Goal: Obtain resource: Obtain resource

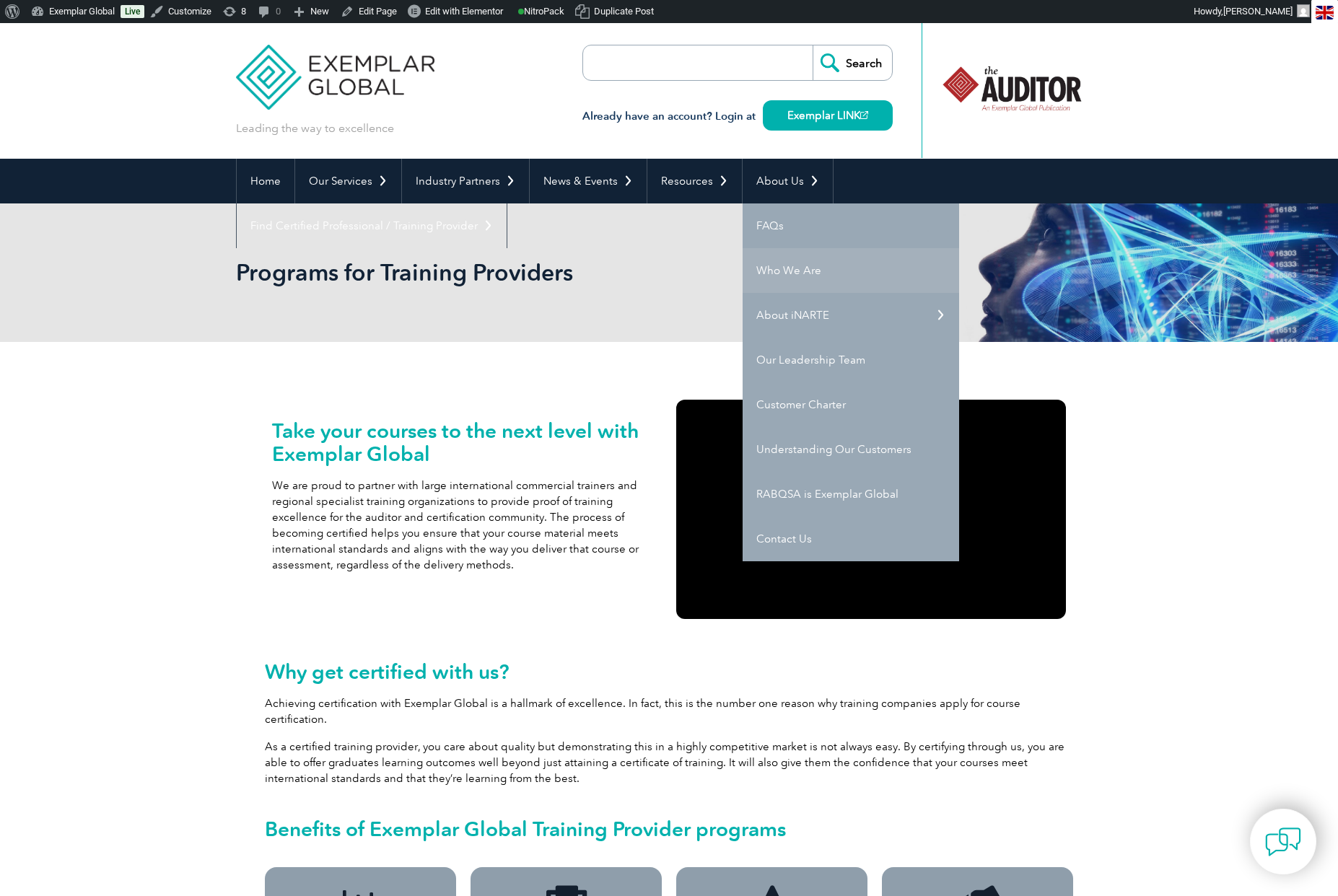
click at [778, 269] on link "Who We Are" at bounding box center [850, 270] width 216 height 45
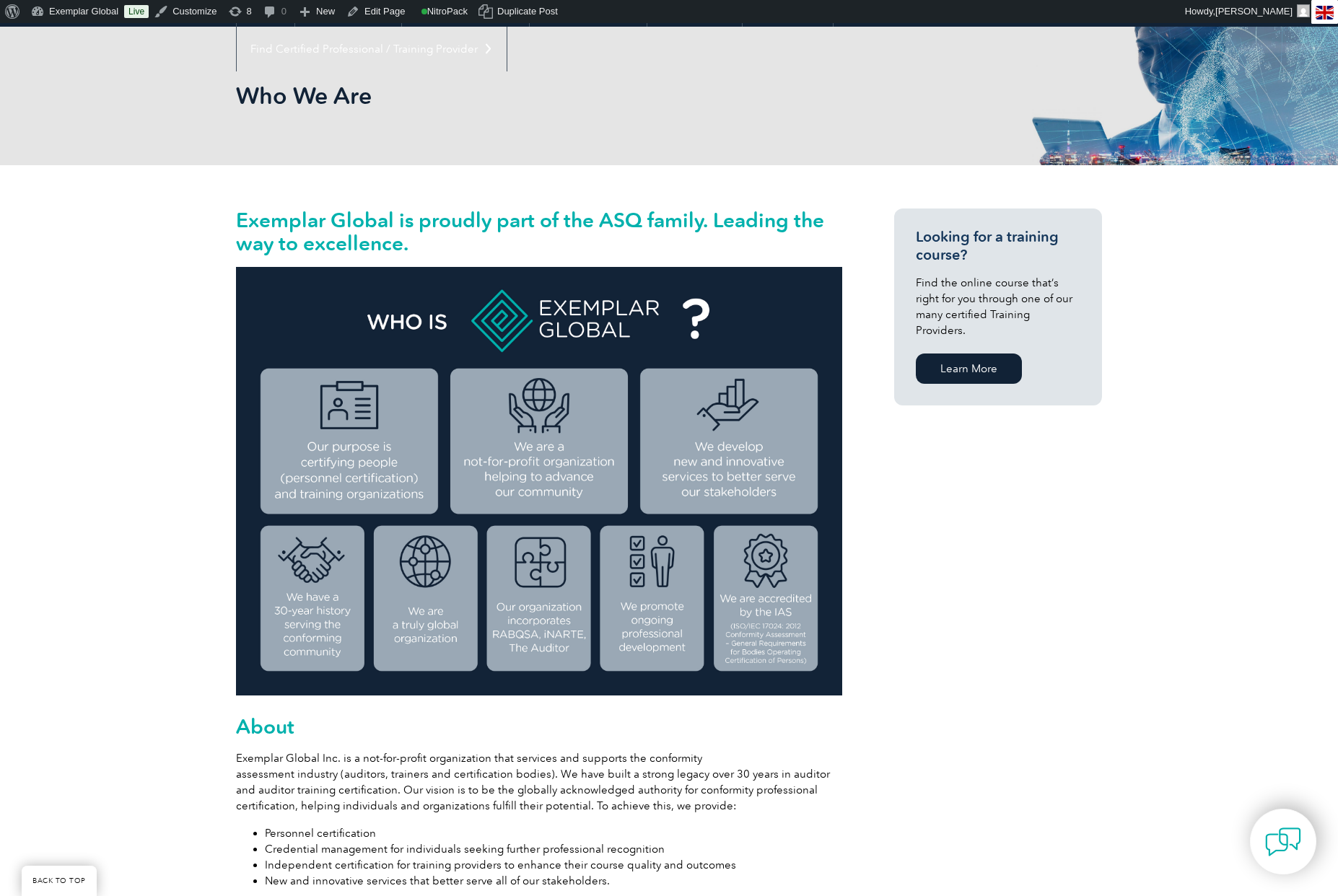
scroll to position [426, 0]
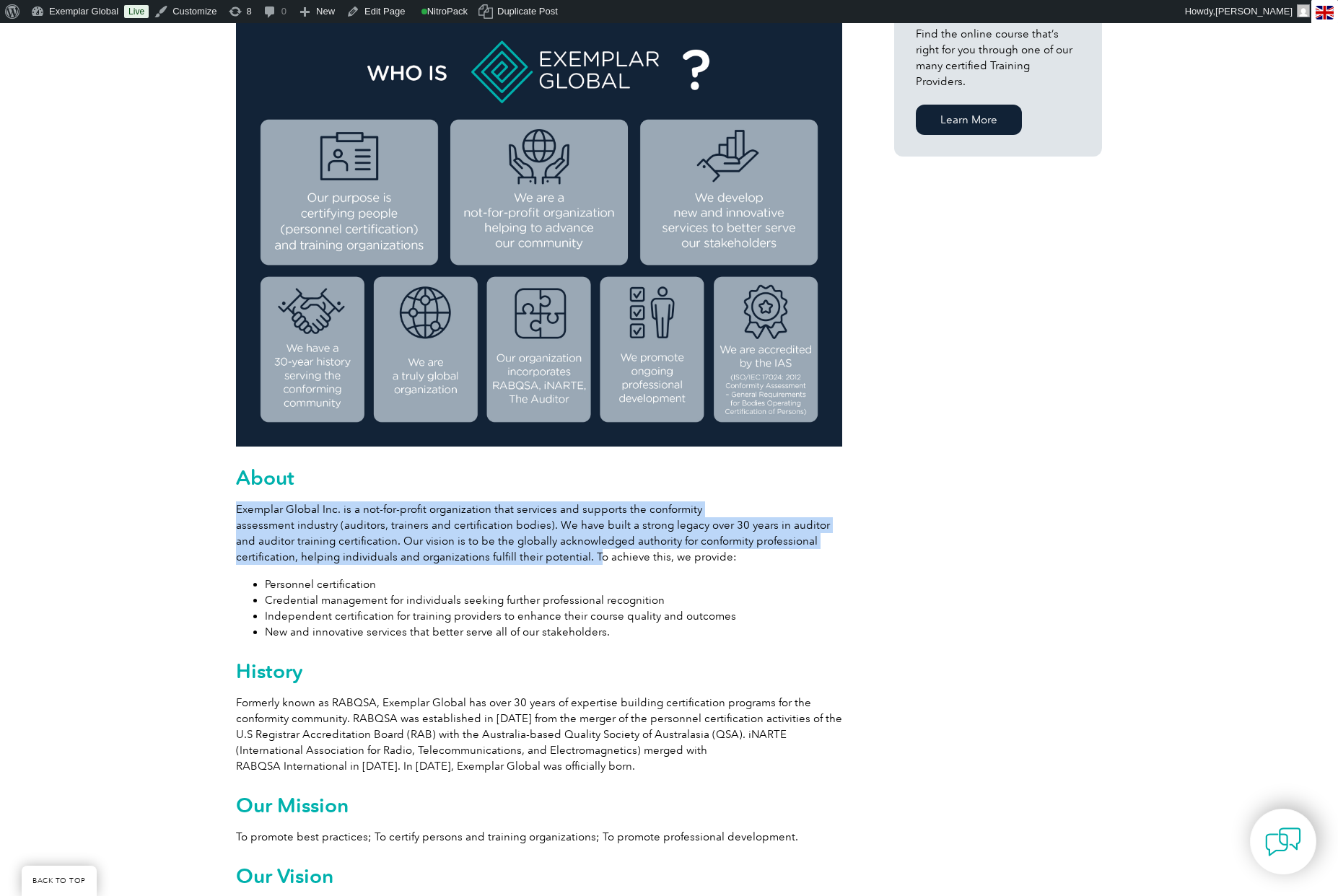
drag, startPoint x: 237, startPoint y: 506, endPoint x: 588, endPoint y: 556, distance: 354.5
click at [588, 556] on p "Exemplar Global Inc. is a not-for-profit organization that services and support…" at bounding box center [539, 533] width 606 height 64
copy p "Exemplar Global Inc. is a not-for-profit organization that services and support…"
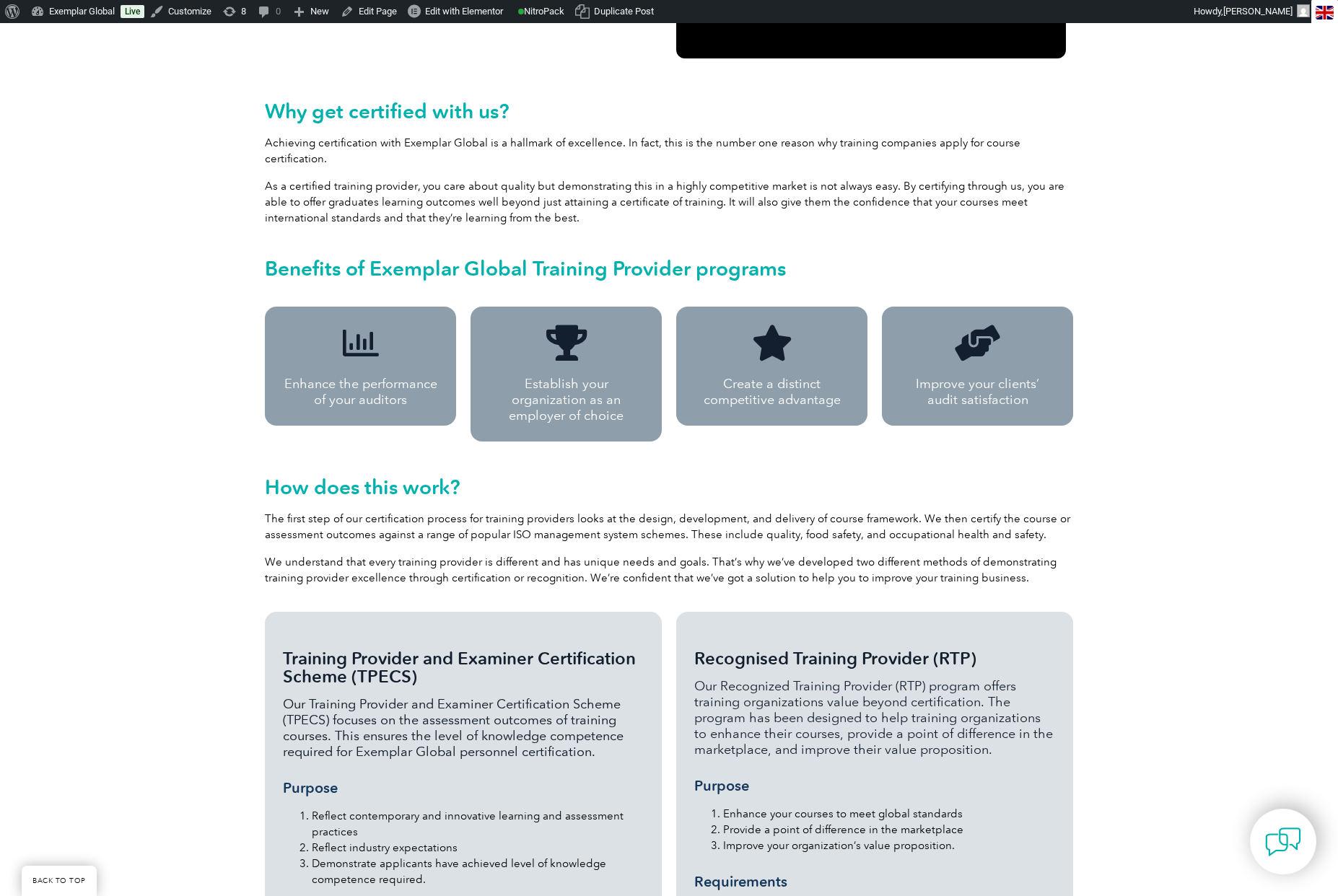
scroll to position [742, 0]
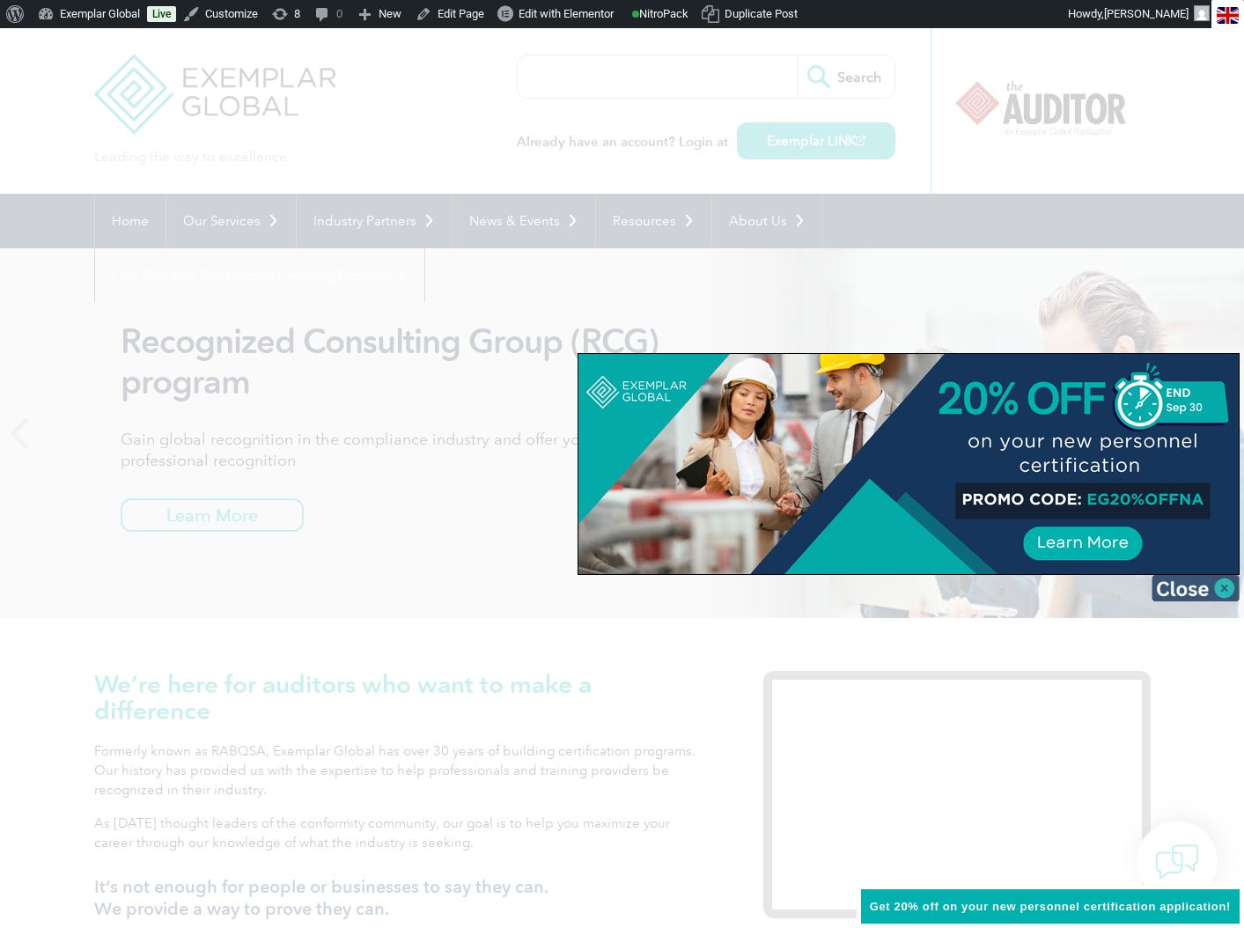
click at [1230, 591] on img at bounding box center [1196, 588] width 88 height 26
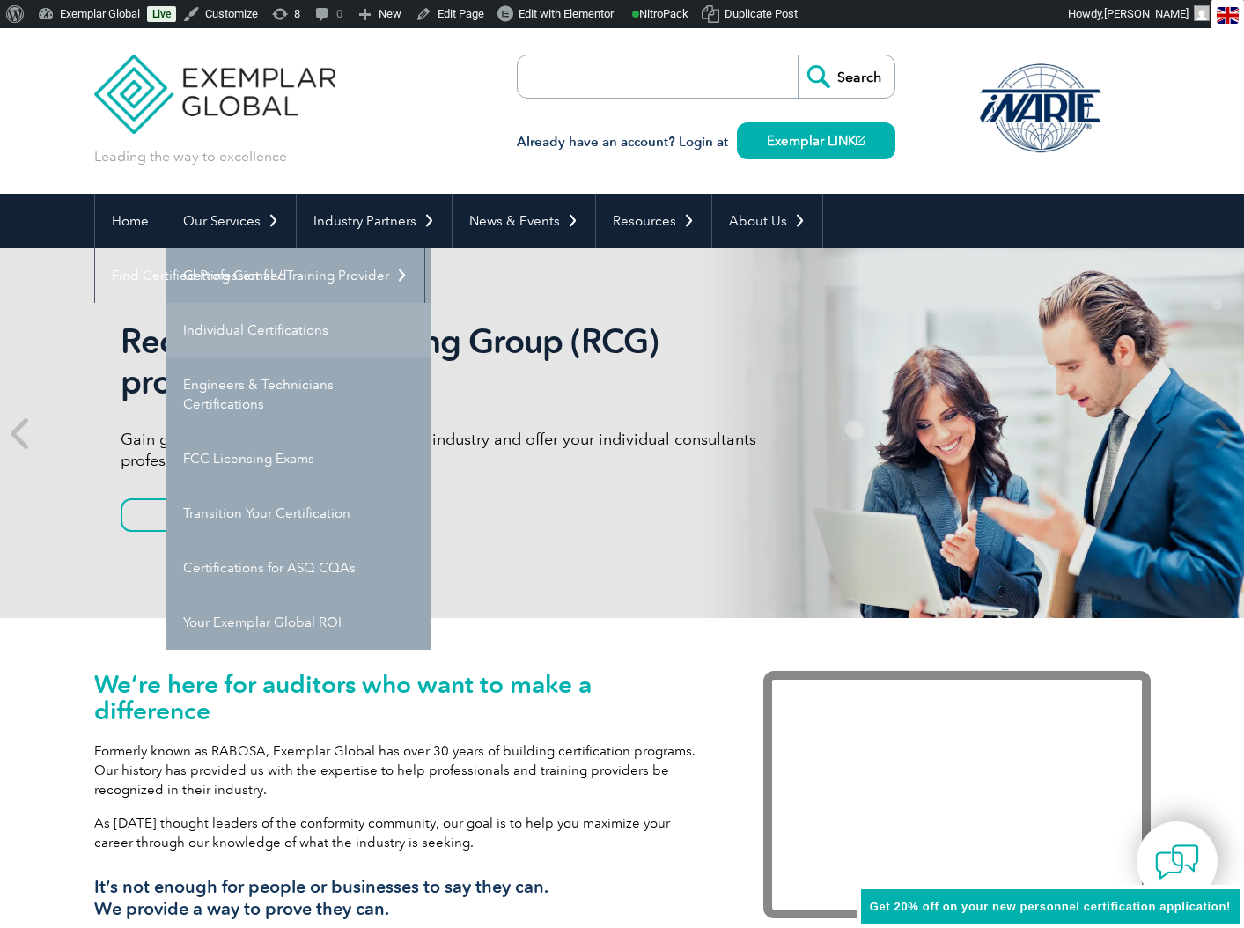
click at [247, 319] on link "Individual Certifications" at bounding box center [298, 330] width 264 height 55
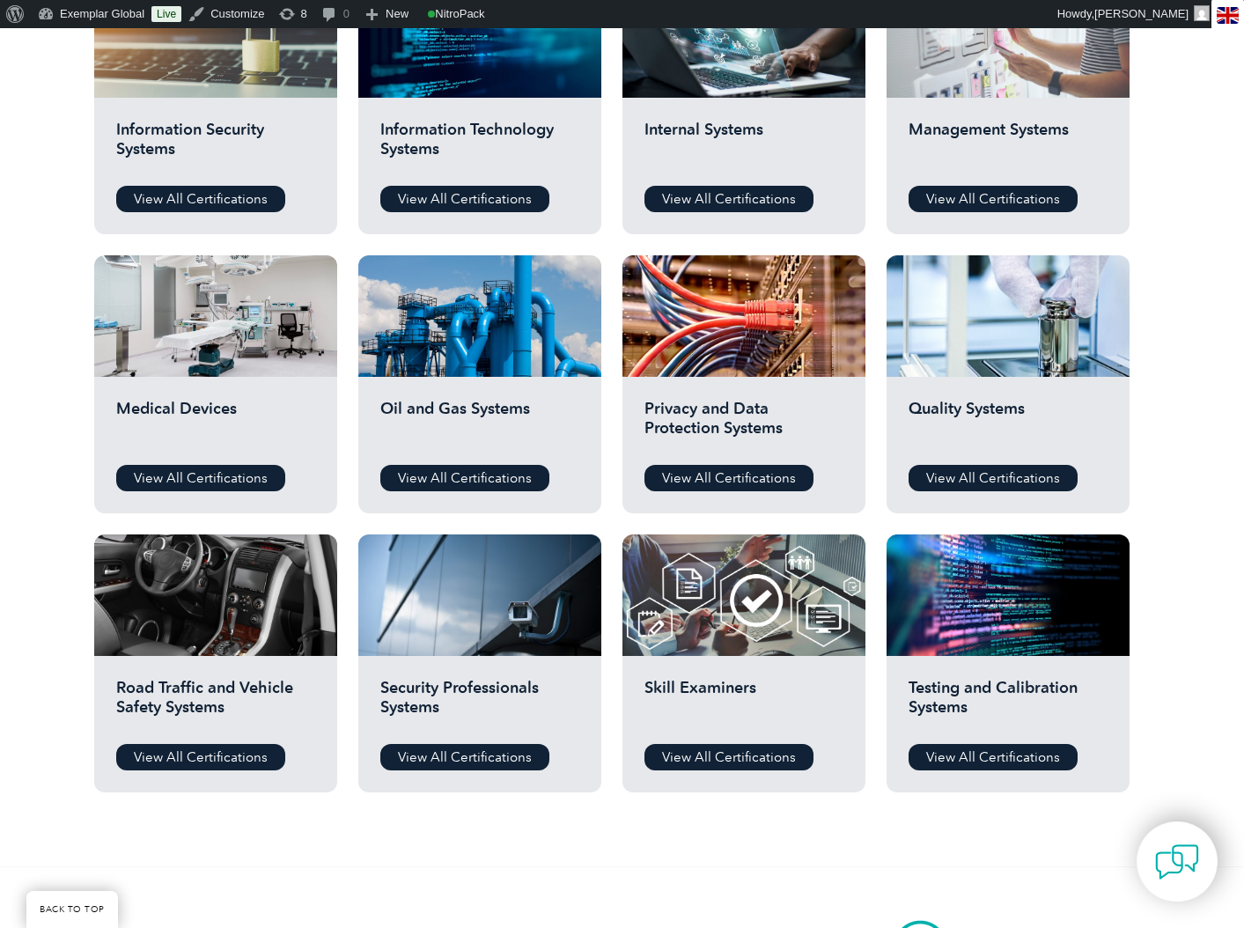
scroll to position [1032, 0]
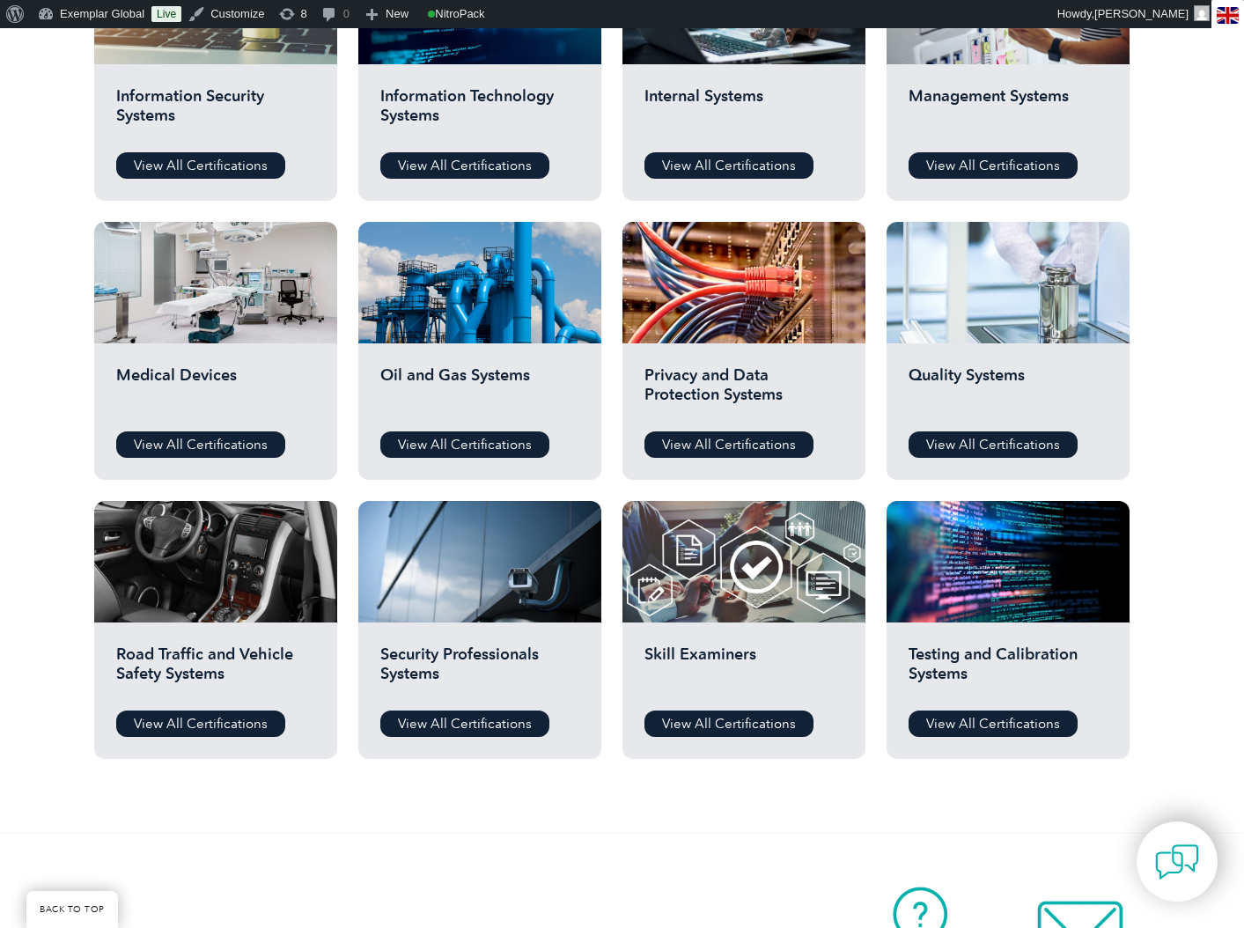
click at [994, 331] on div at bounding box center [1008, 283] width 243 height 122
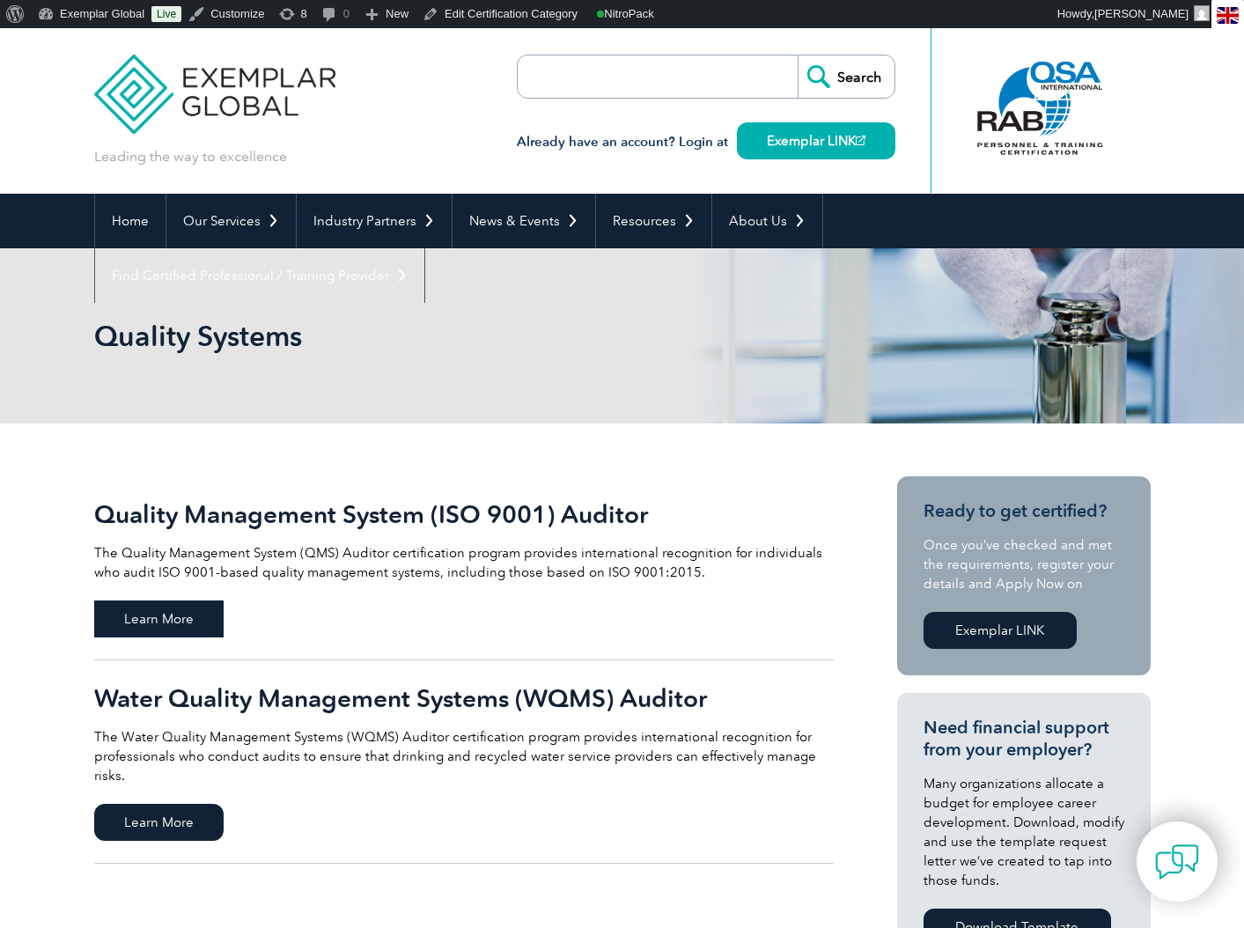
click at [148, 615] on span "Learn More" at bounding box center [158, 619] width 129 height 37
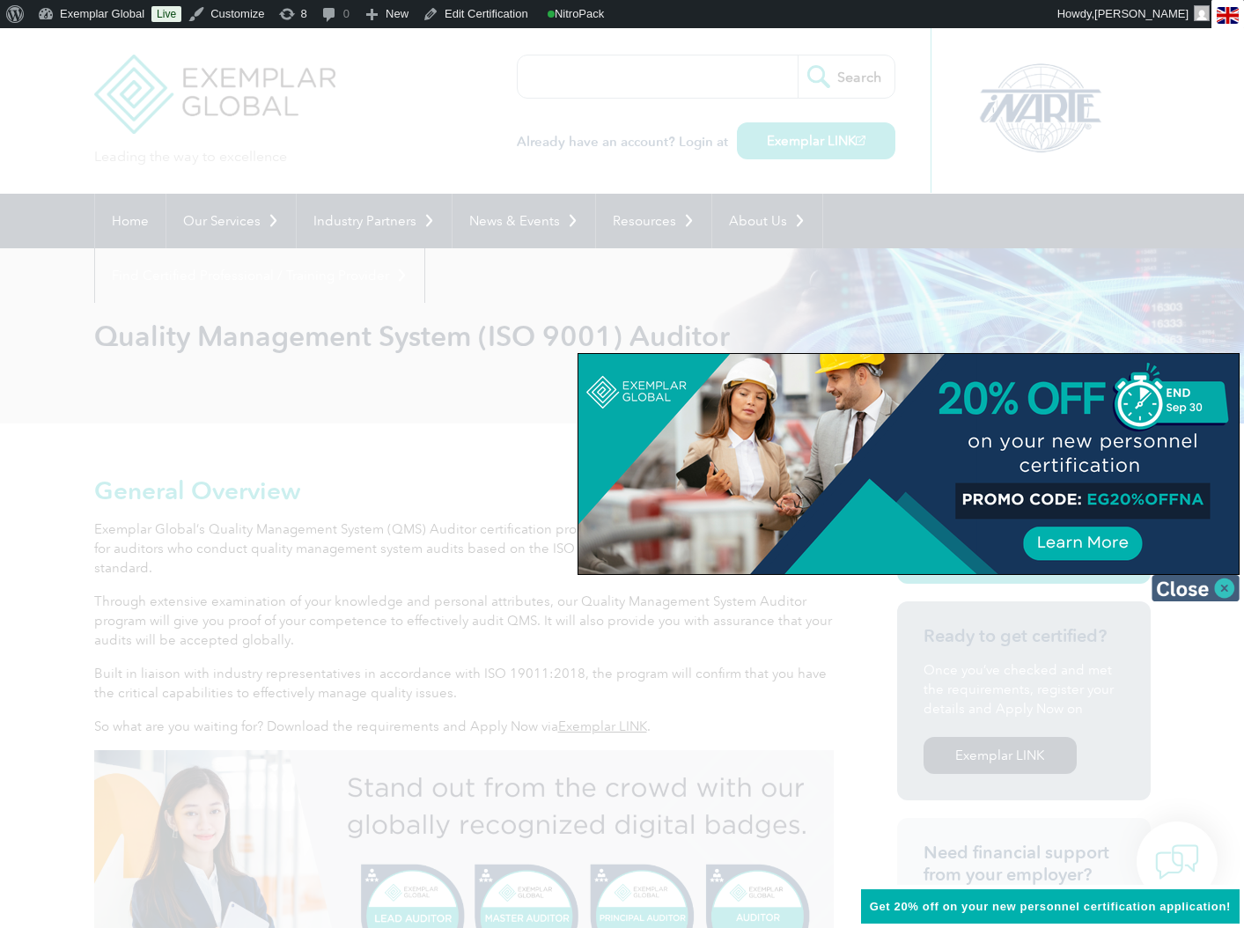
click at [1222, 593] on img at bounding box center [1196, 588] width 88 height 26
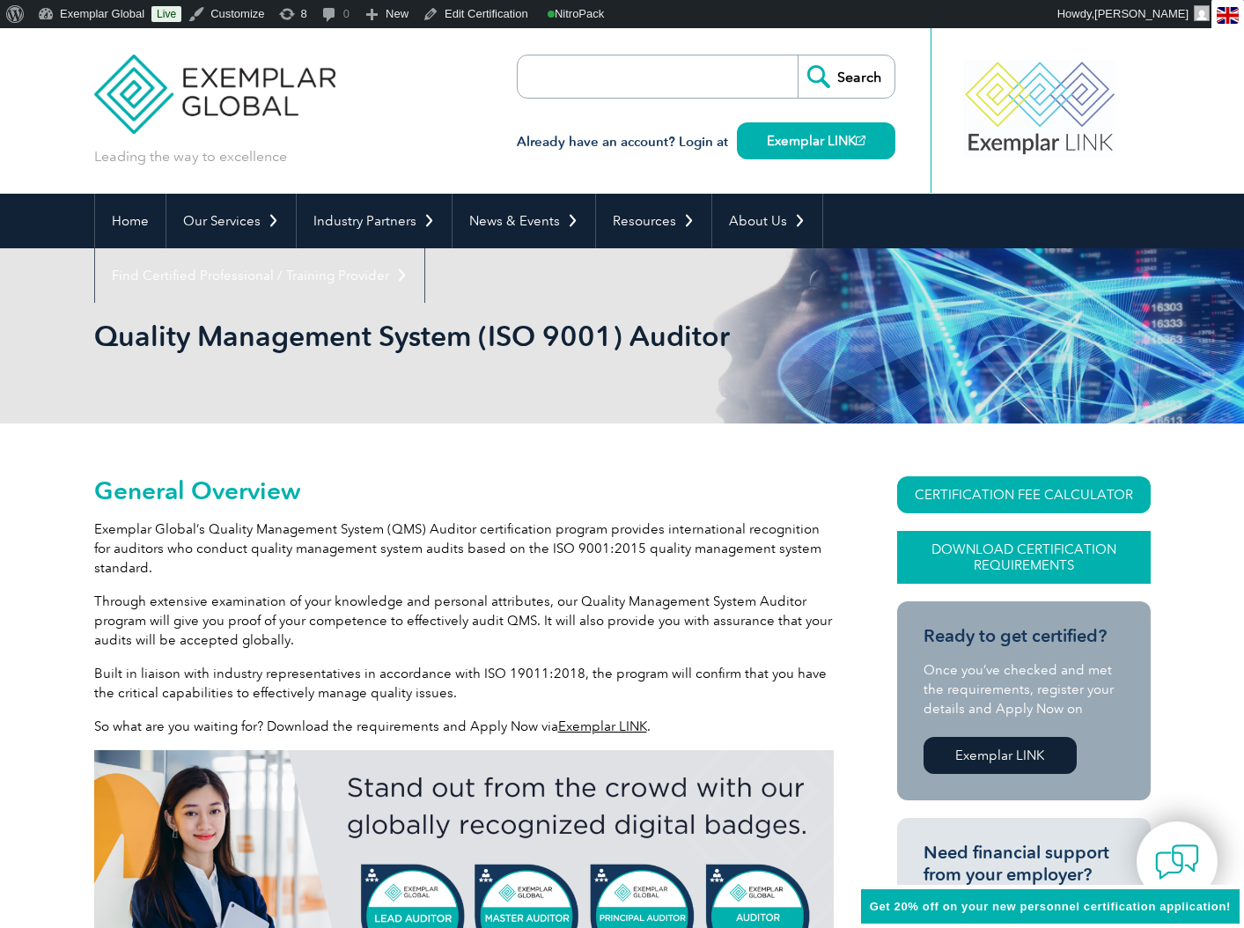
click at [1011, 562] on link "Download Certification Requirements" at bounding box center [1024, 557] width 254 height 53
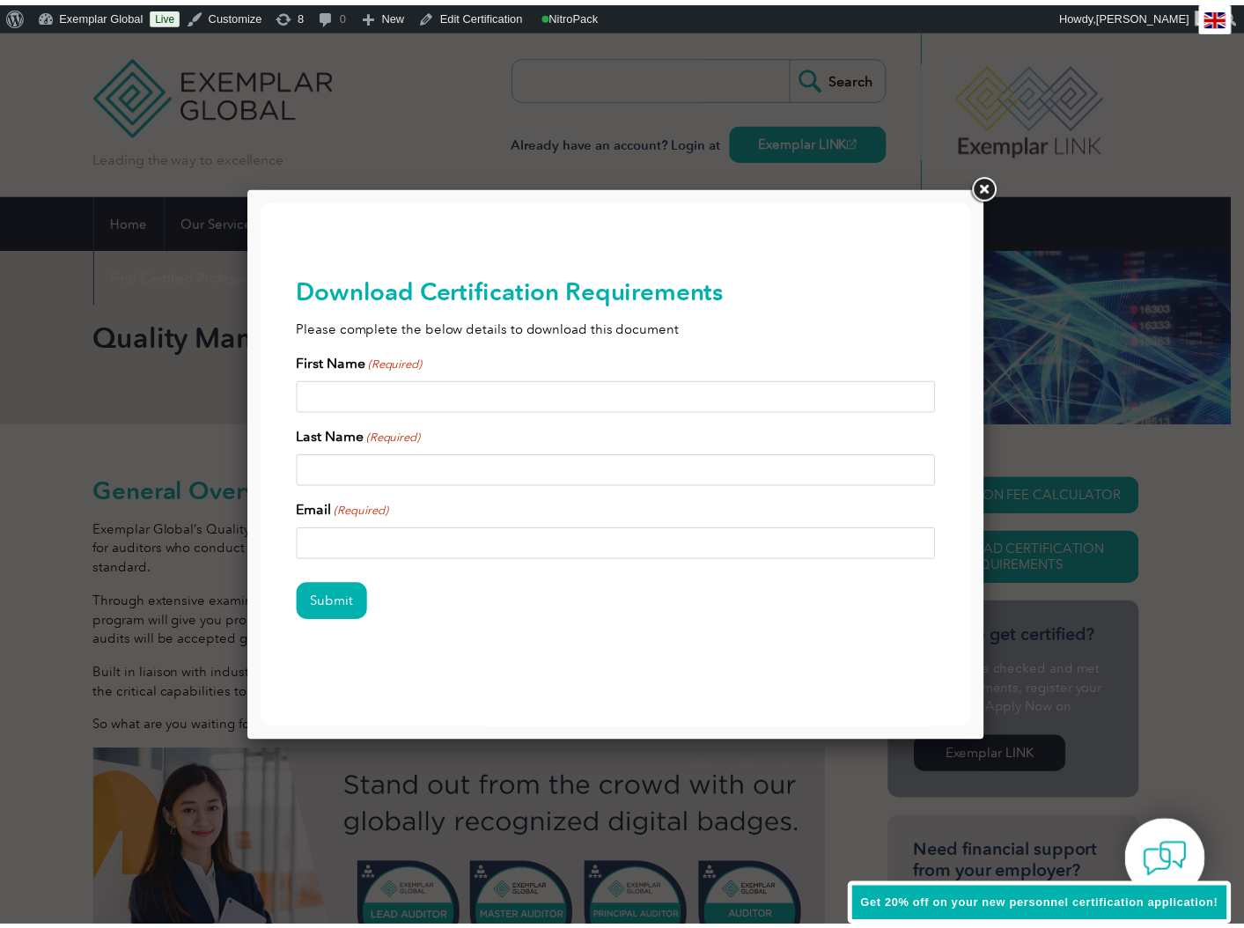
scroll to position [7, 0]
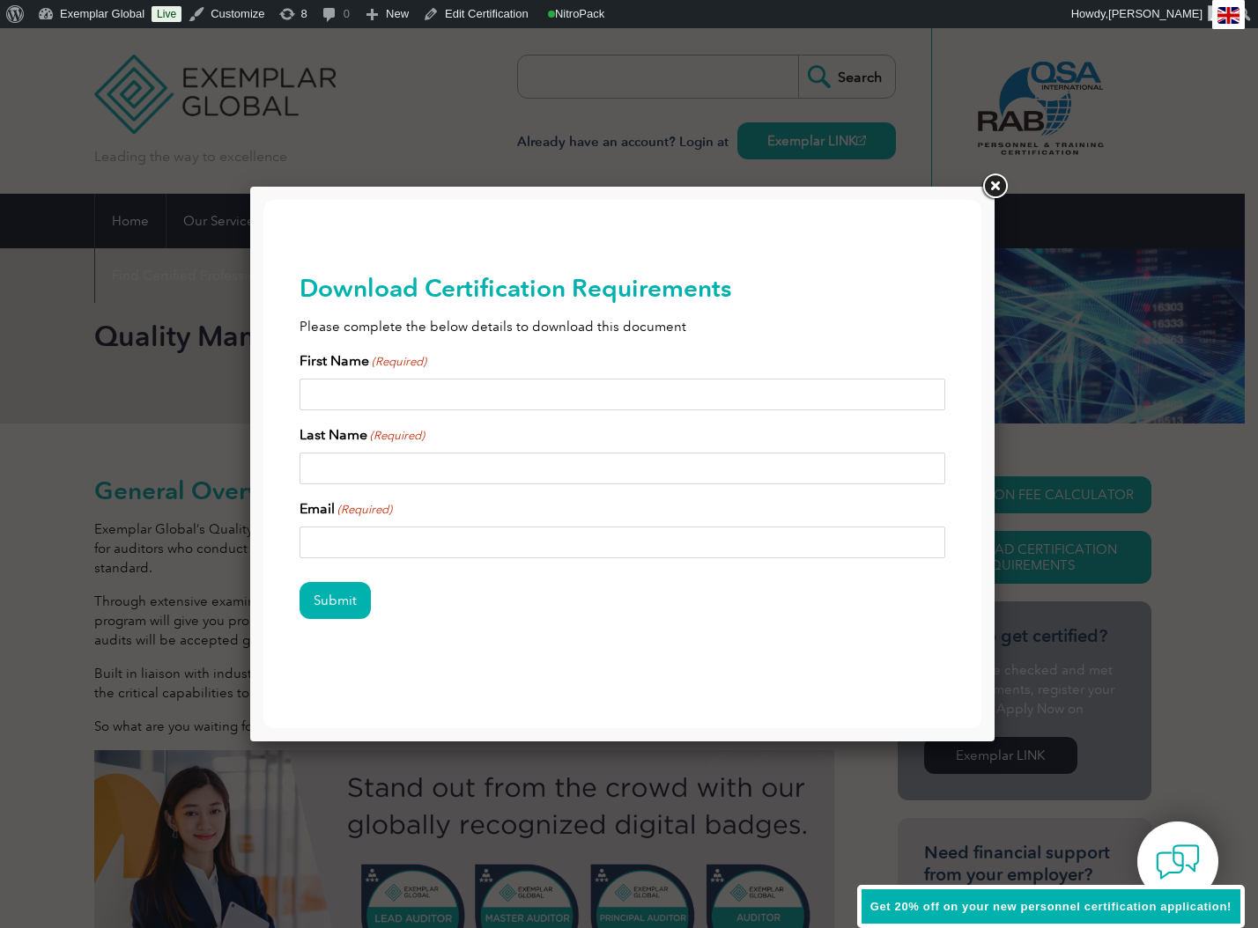
click at [992, 183] on link at bounding box center [994, 187] width 32 height 32
